Goal: Task Accomplishment & Management: Manage account settings

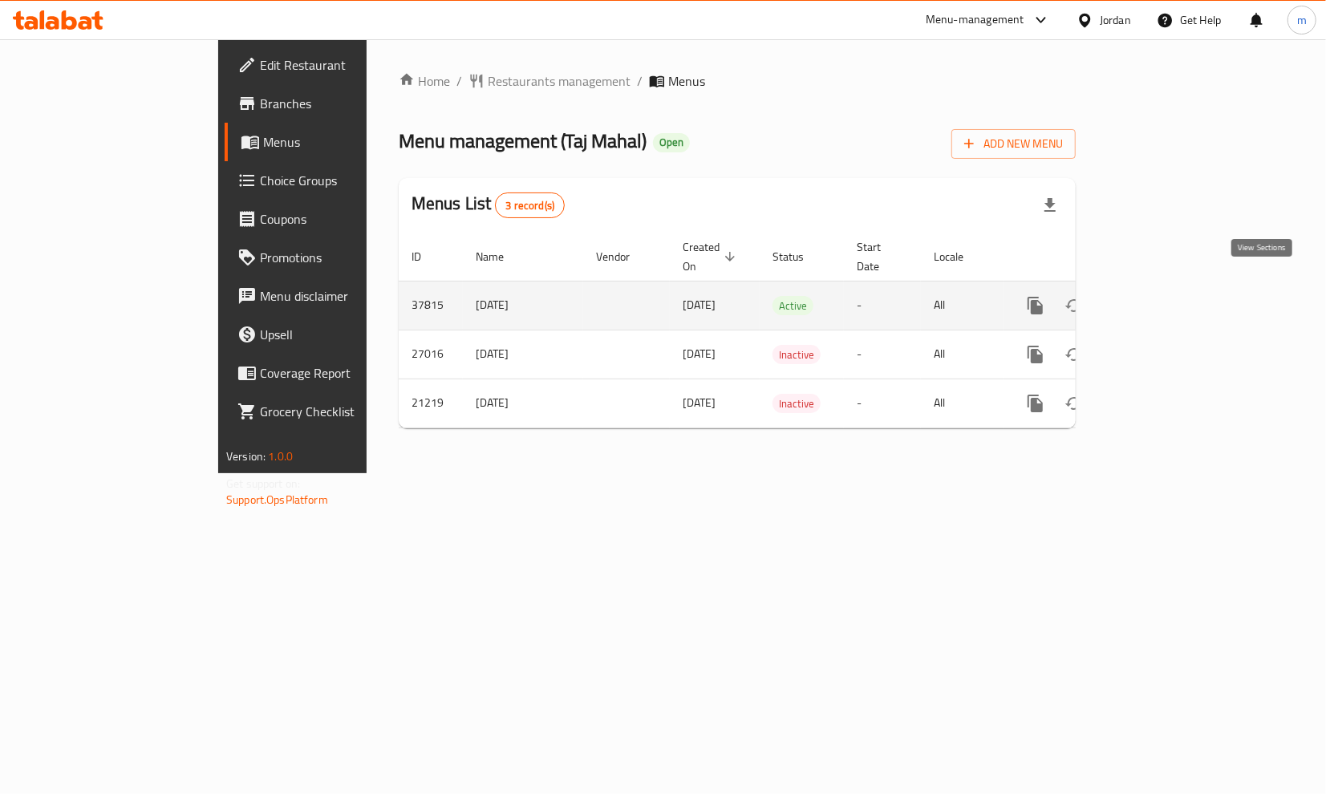
click at [1161, 296] on icon "enhanced table" at bounding box center [1150, 305] width 19 height 19
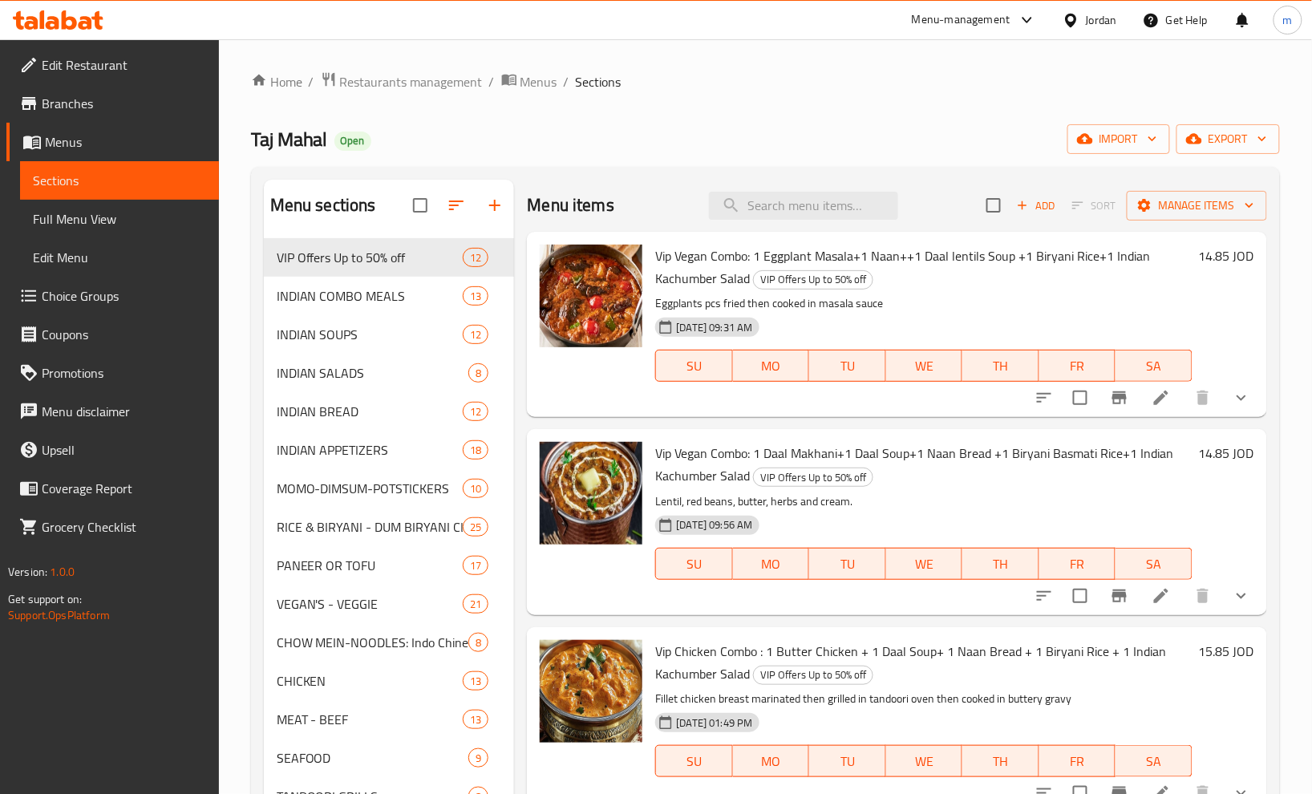
click at [116, 298] on span "Choice Groups" at bounding box center [124, 295] width 164 height 19
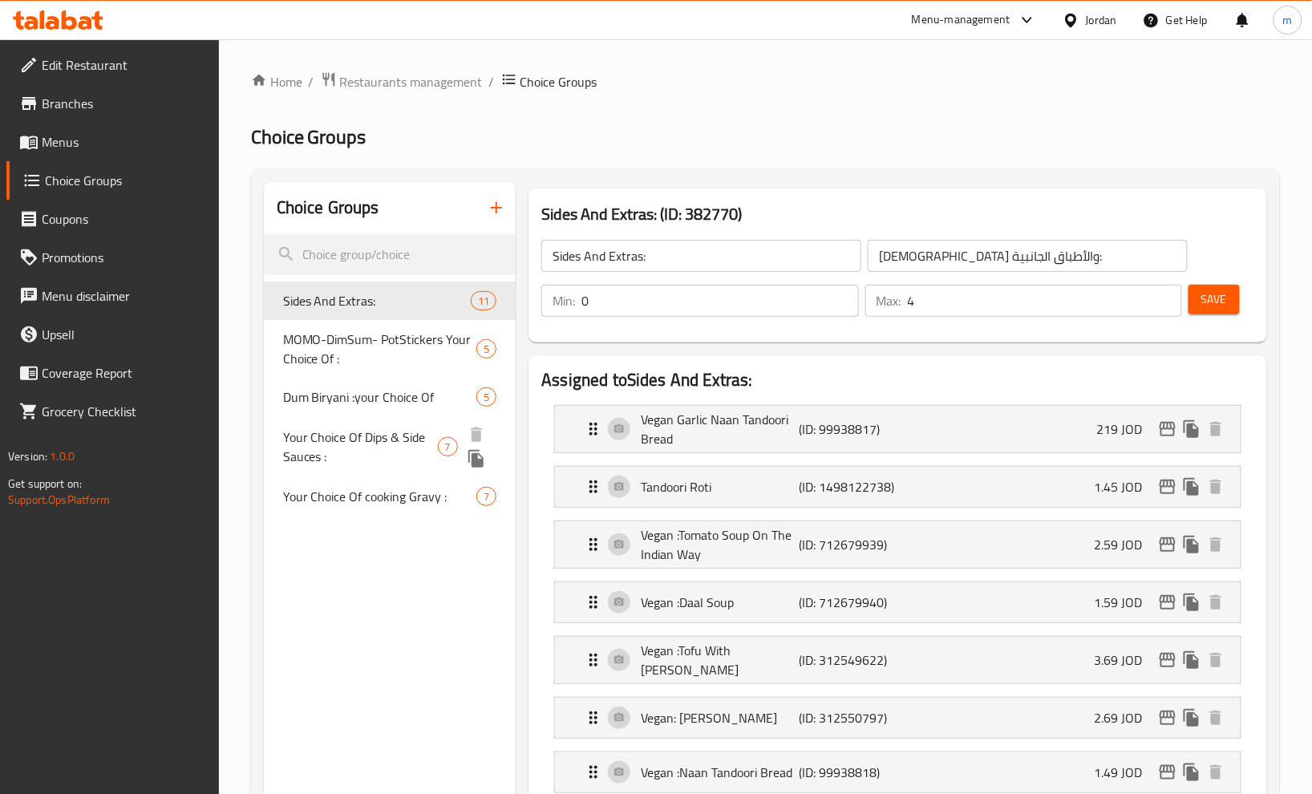
drag, startPoint x: 409, startPoint y: 436, endPoint x: 734, endPoint y: 112, distance: 458.3
click at [409, 435] on span "Your Choice Of Dips & Side Sauces :" at bounding box center [360, 447] width 155 height 39
type input "Your Choice Of Dips & Side Sauces :"
type input "اختيارك من الصوصات الجانبية والديب :"
type input "6"
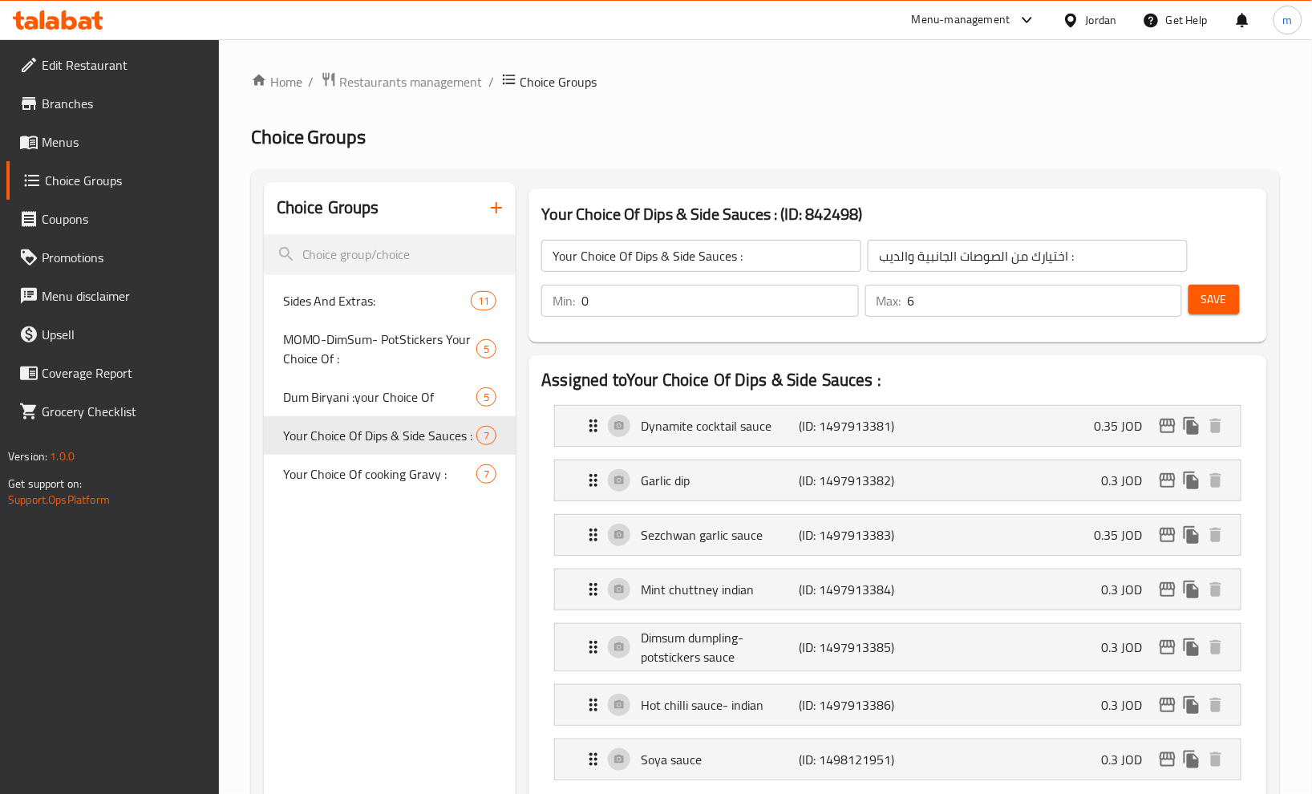
click at [736, 111] on div "Home / Restaurants management / Choice Groups Choice Groups Choice Groups Sides…" at bounding box center [765, 803] width 1029 height 1465
click at [448, 91] on span "Restaurants management" at bounding box center [411, 81] width 143 height 19
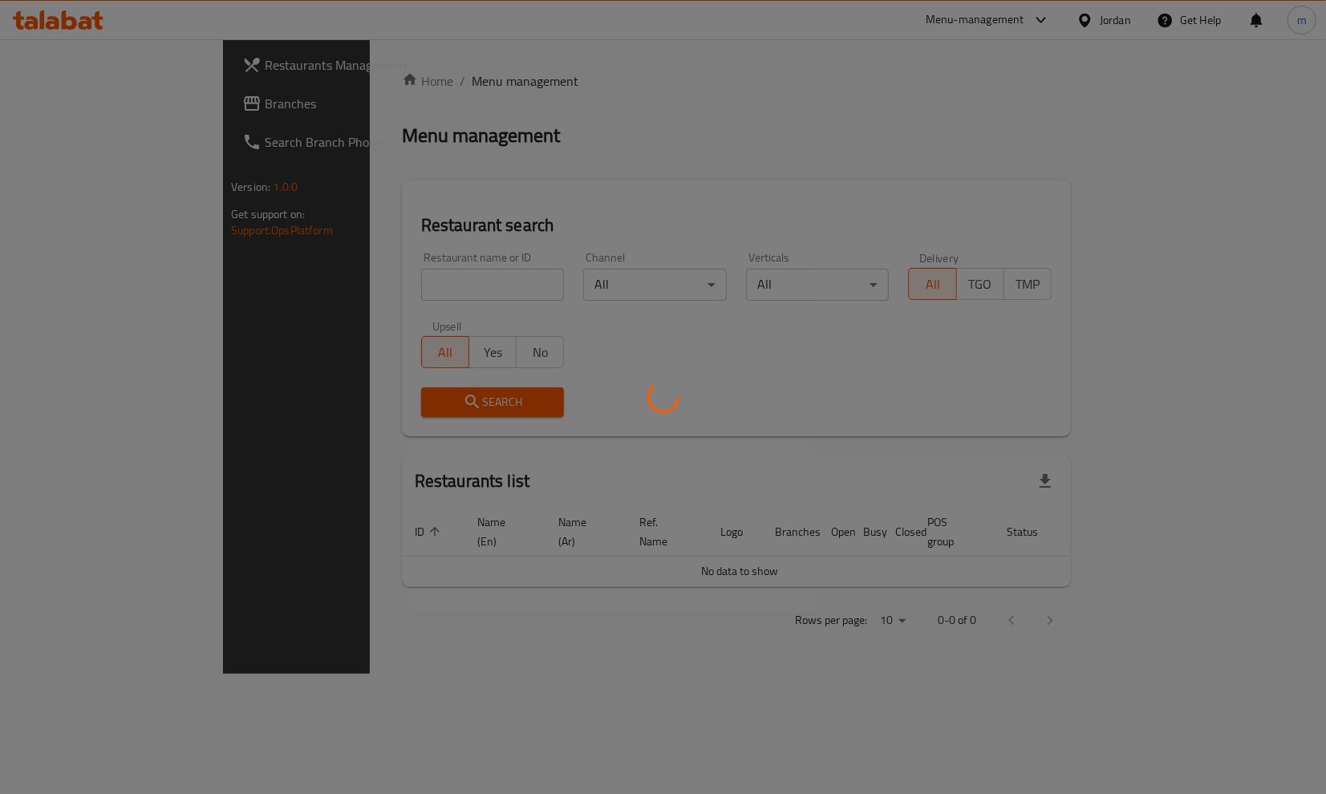
click at [136, 108] on div at bounding box center [663, 397] width 1326 height 794
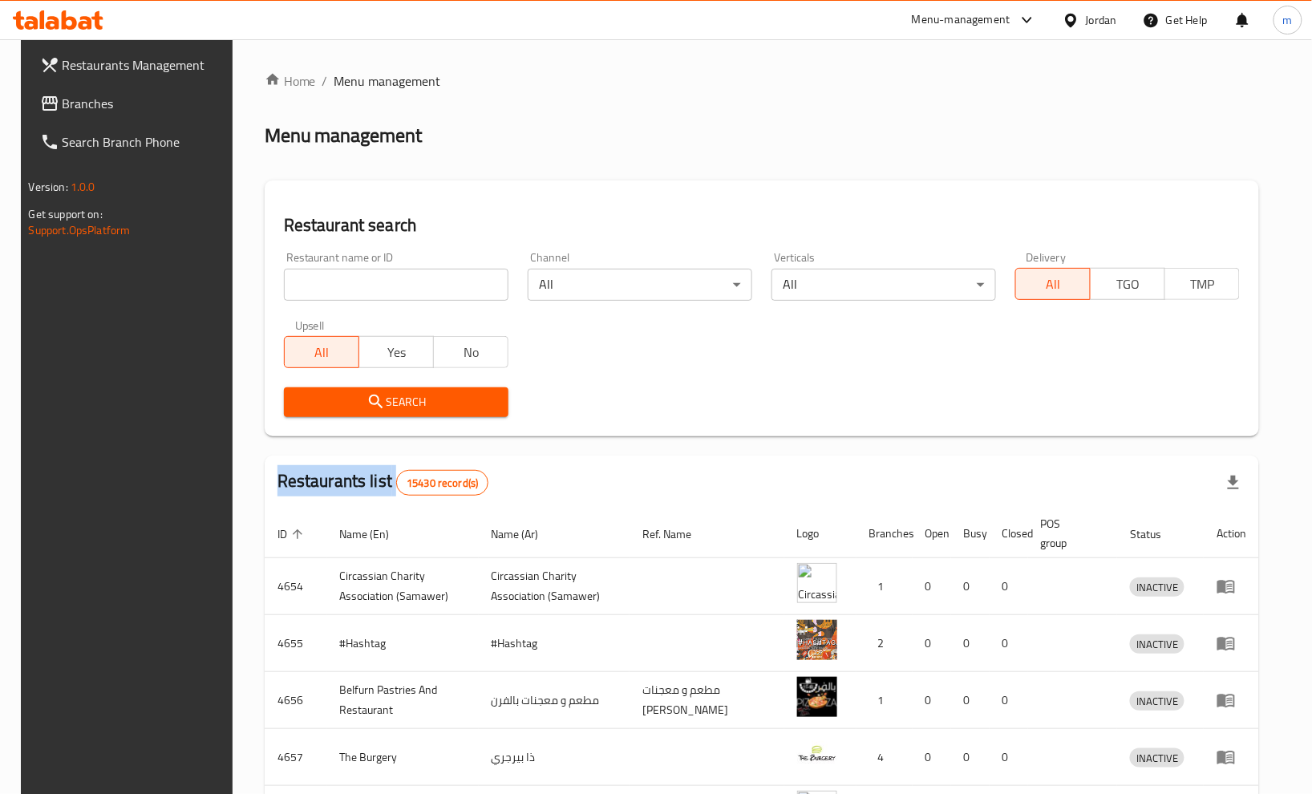
click at [136, 108] on div at bounding box center [656, 397] width 1312 height 794
click at [136, 108] on span "Branches" at bounding box center [145, 103] width 164 height 19
